Goal: Information Seeking & Learning: Learn about a topic

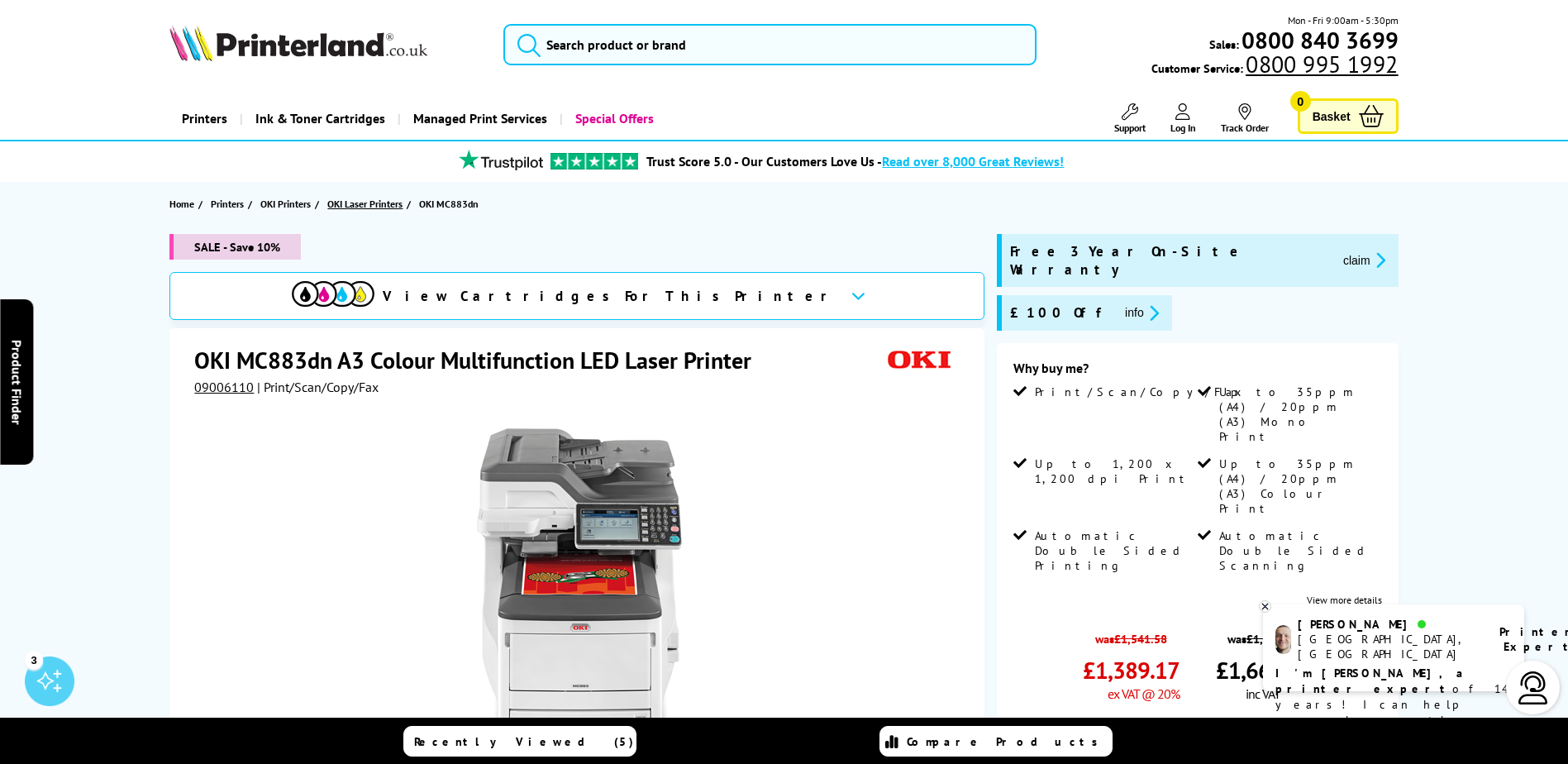
click at [384, 202] on span "OKI Laser Printers" at bounding box center [365, 204] width 75 height 17
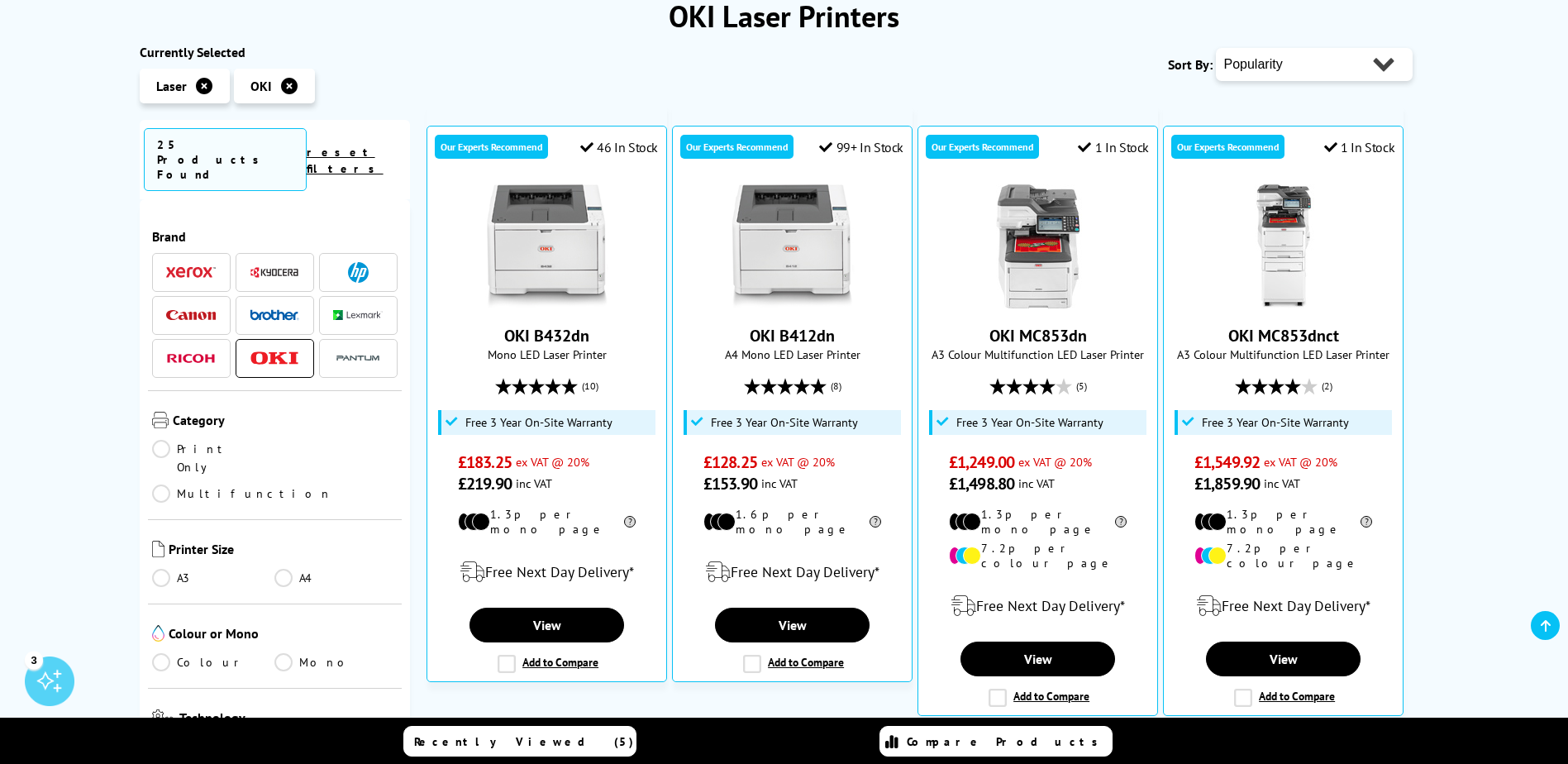
scroll to position [248, 0]
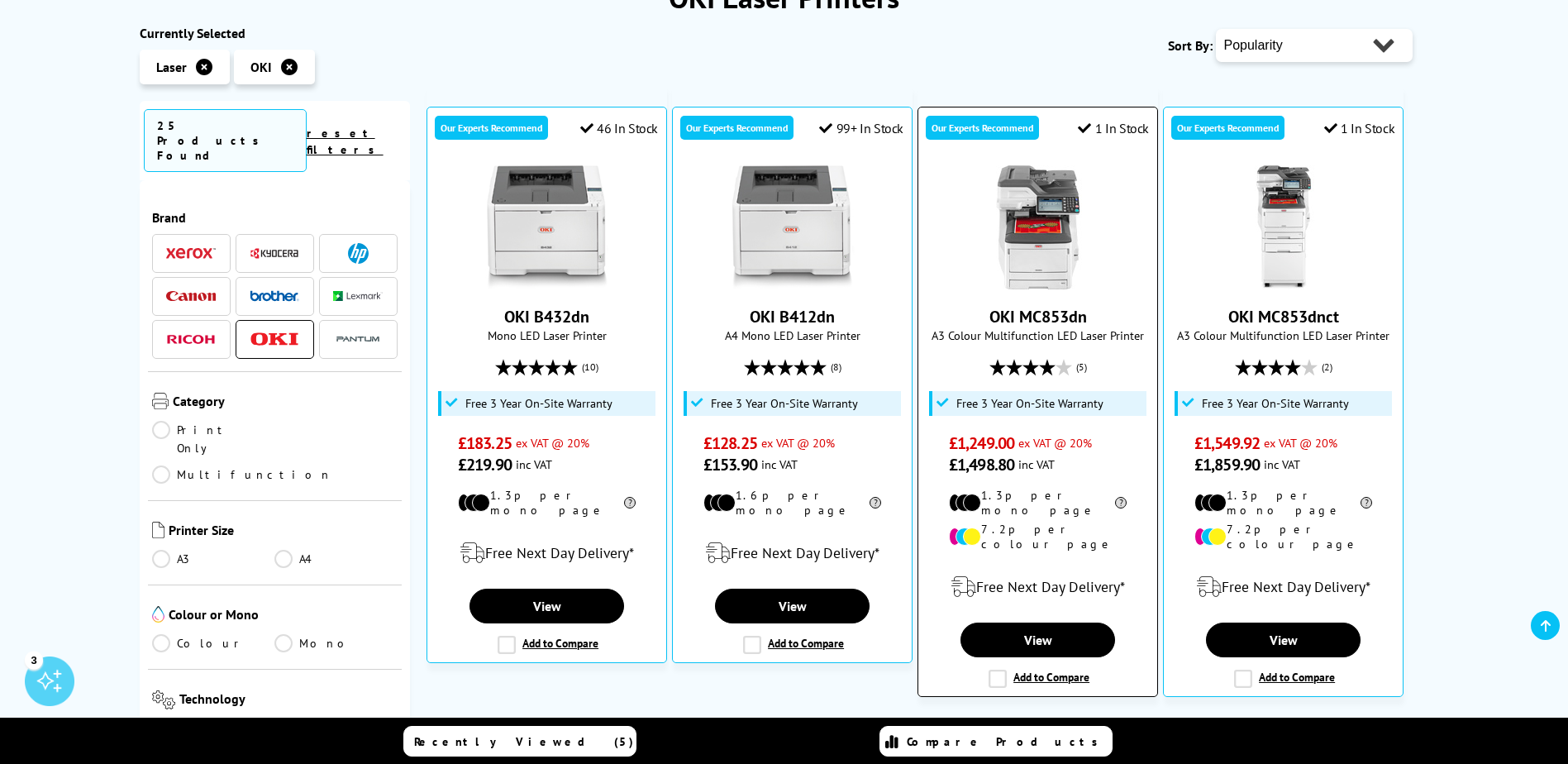
click at [1022, 183] on img at bounding box center [1038, 227] width 124 height 124
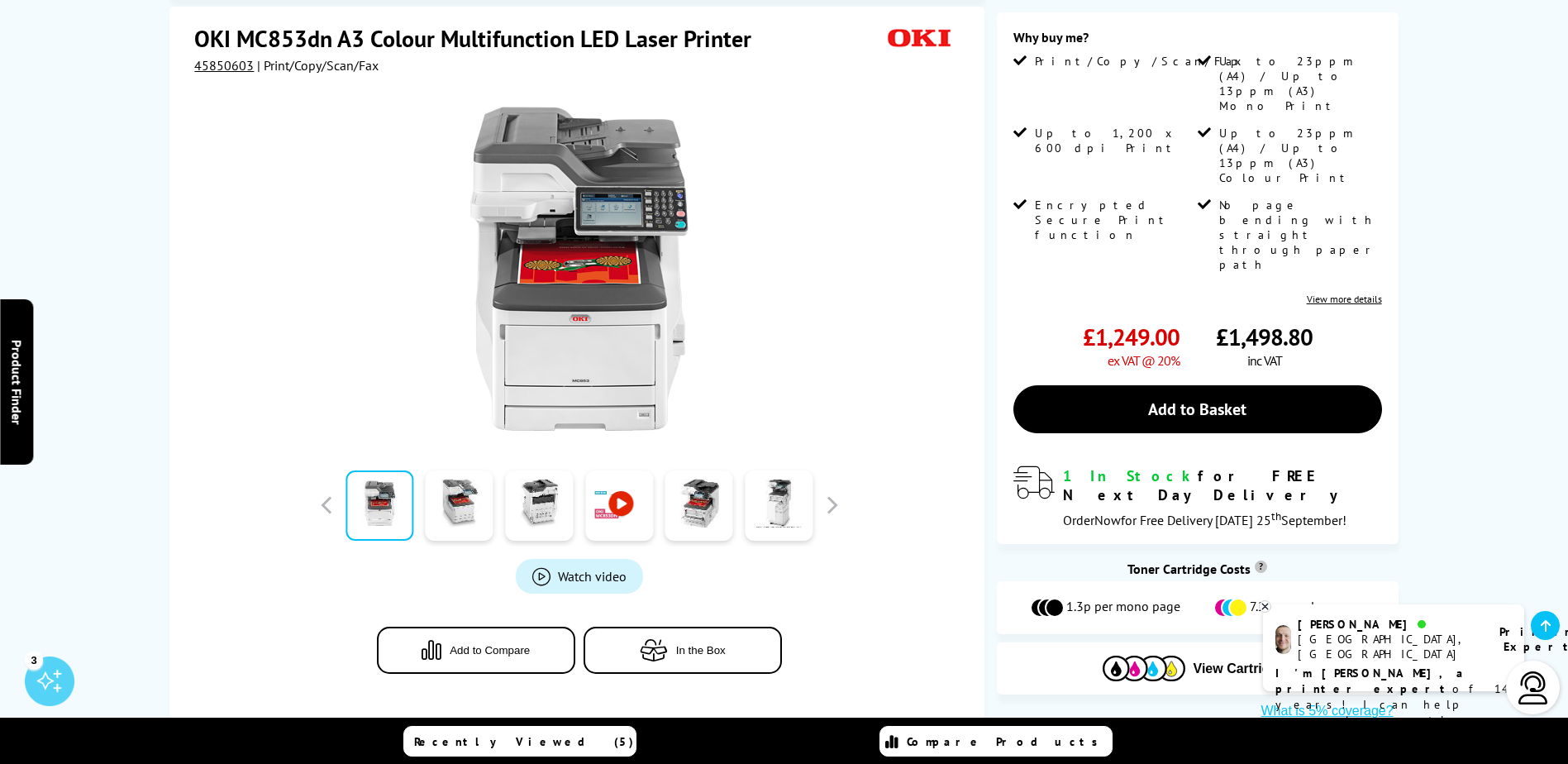
click at [229, 273] on div at bounding box center [578, 260] width 770 height 374
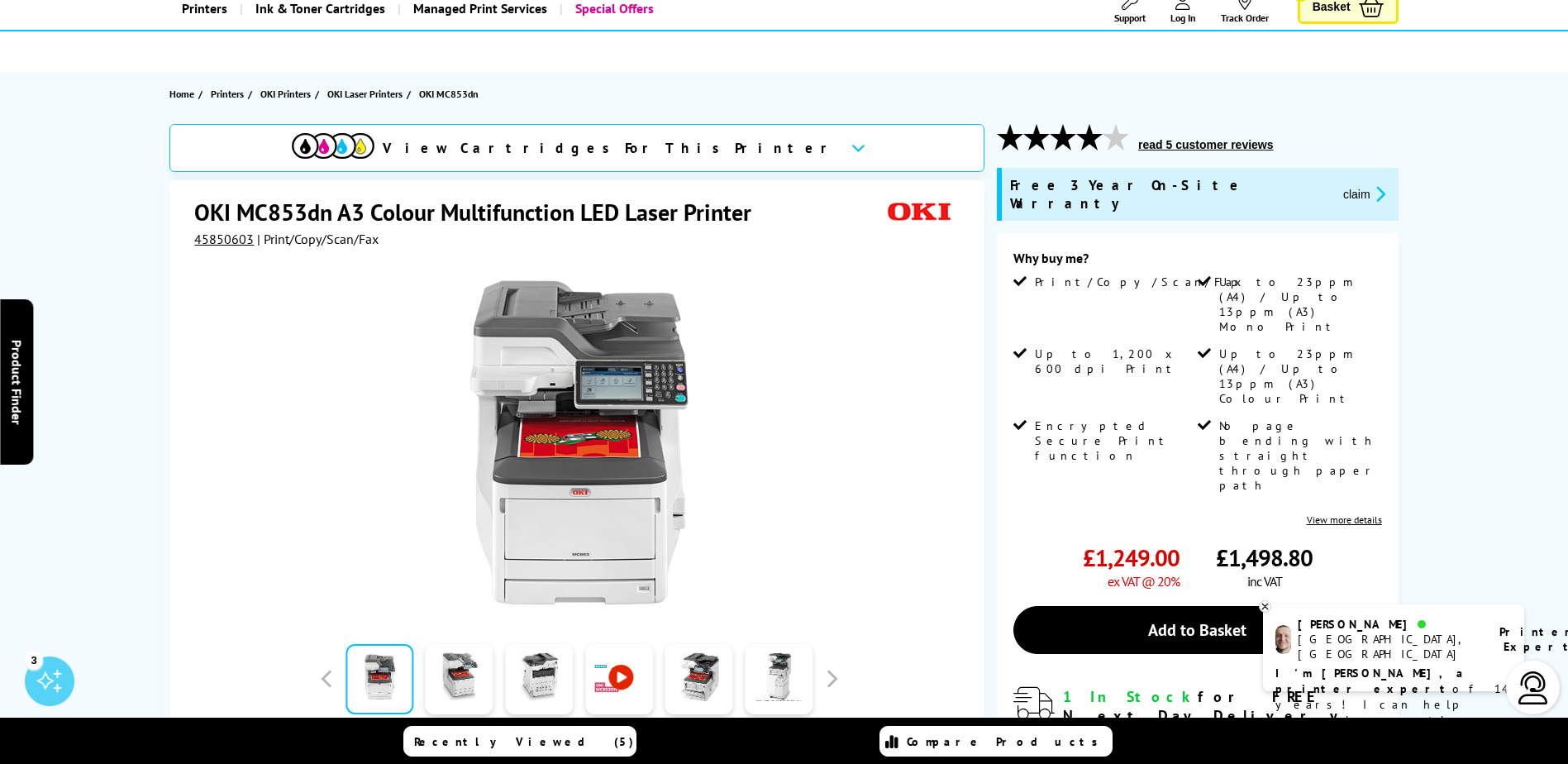
scroll to position [0, 0]
